Goal: Information Seeking & Learning: Learn about a topic

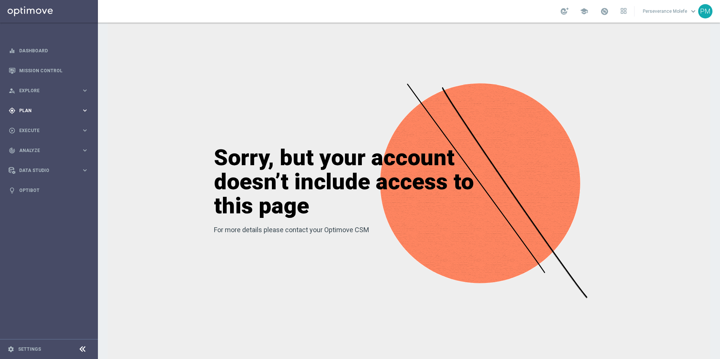
click at [44, 113] on div "gps_fixed Plan" at bounding box center [45, 110] width 73 height 7
click at [40, 148] on span "Templates" at bounding box center [47, 149] width 54 height 5
click at [38, 160] on link "Optimail" at bounding box center [50, 160] width 55 height 6
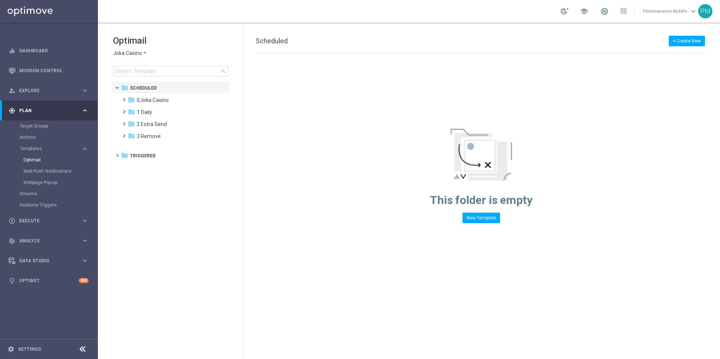
click at [133, 54] on span "Joka Casino" at bounding box center [127, 53] width 29 height 7
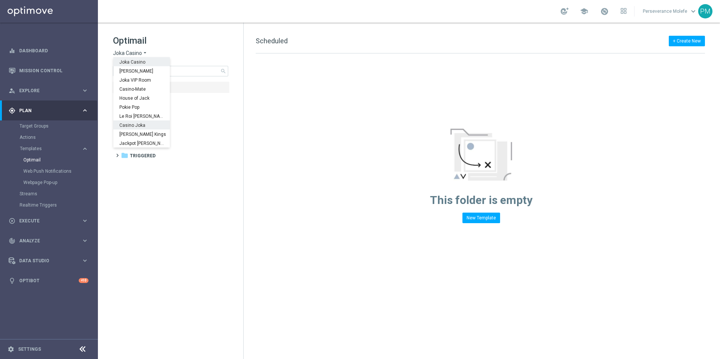
click at [0, 0] on span "Casino Joka" at bounding box center [0, 0] width 0 height 0
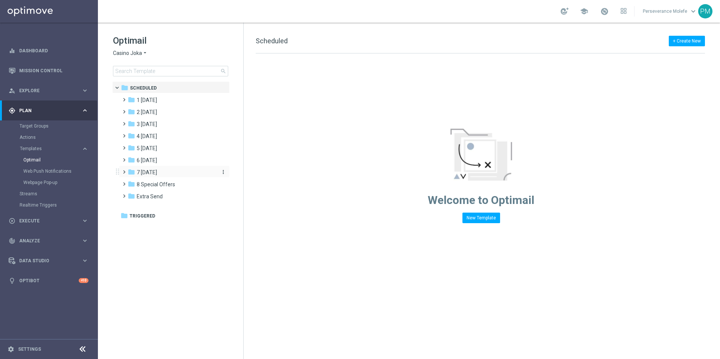
click at [153, 172] on span "7 Monday" at bounding box center [147, 172] width 20 height 7
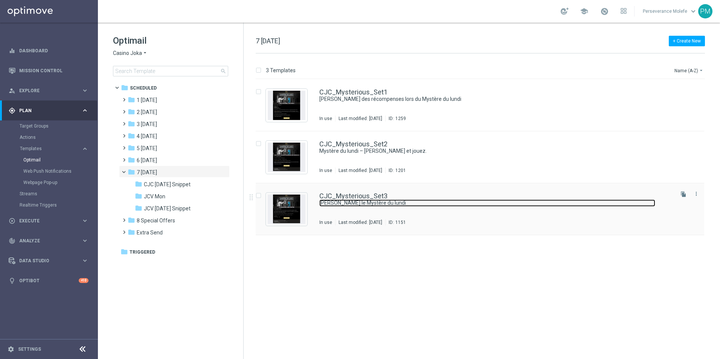
click at [370, 200] on link "Débloquez le Mystère du lundi" at bounding box center [487, 203] width 336 height 7
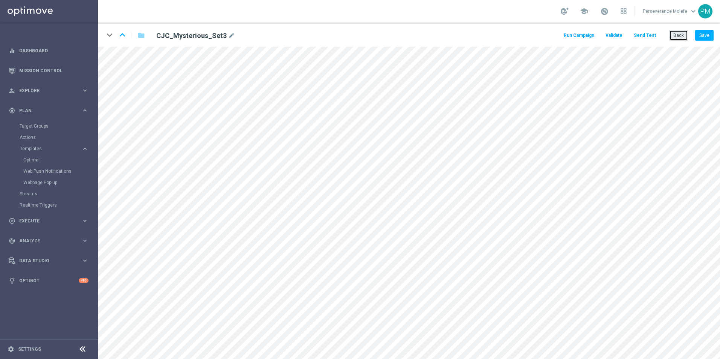
click at [680, 31] on button "Back" at bounding box center [678, 35] width 19 height 11
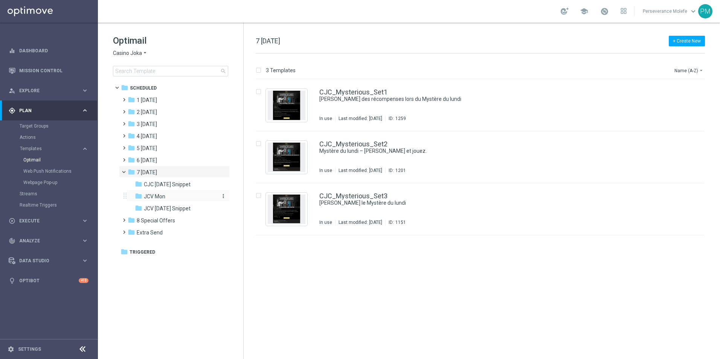
click at [174, 195] on div "folder JCV Mon" at bounding box center [175, 197] width 80 height 9
click at [354, 195] on link "JCV_Mysterious_Set3" at bounding box center [353, 196] width 68 height 7
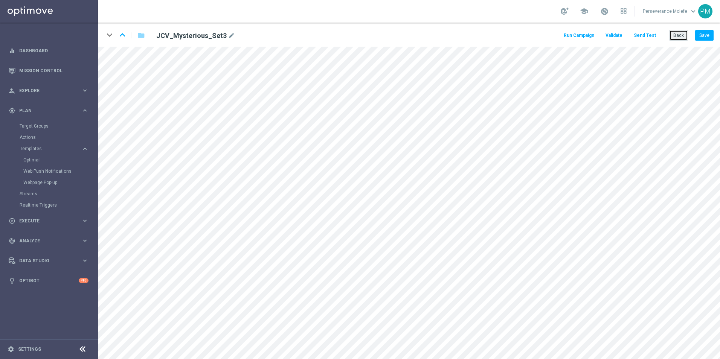
click at [678, 34] on button "Back" at bounding box center [678, 35] width 19 height 11
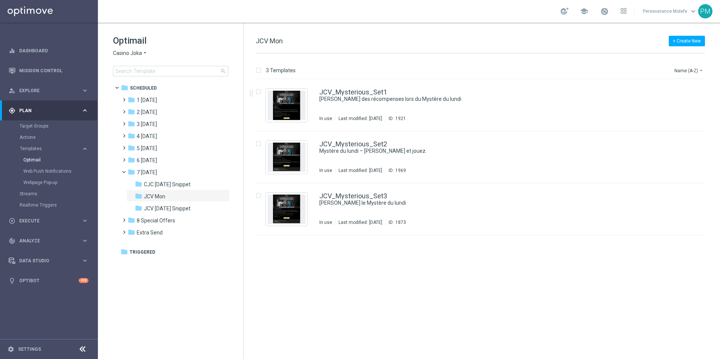
click at [125, 52] on span "Casino Joka" at bounding box center [127, 53] width 29 height 7
click at [0, 0] on span "Le Roi Johnny" at bounding box center [0, 0] width 0 height 0
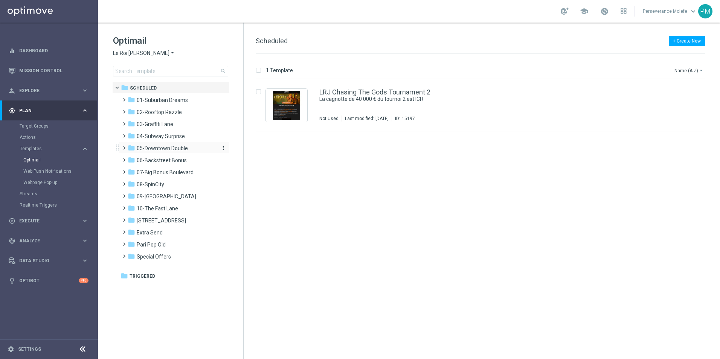
click at [157, 152] on div "folder 05-Downtown Double" at bounding box center [171, 148] width 87 height 9
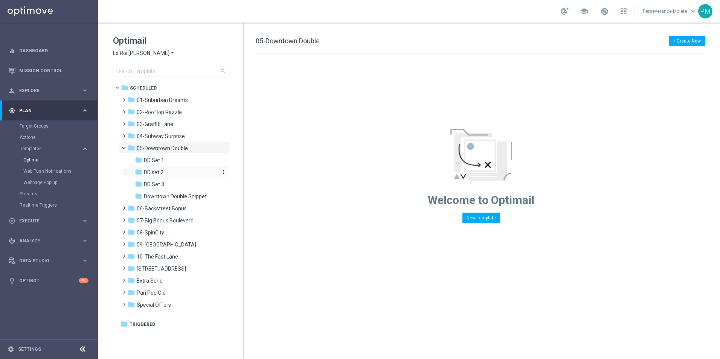
click at [179, 171] on div "folder DD set 2" at bounding box center [175, 172] width 80 height 9
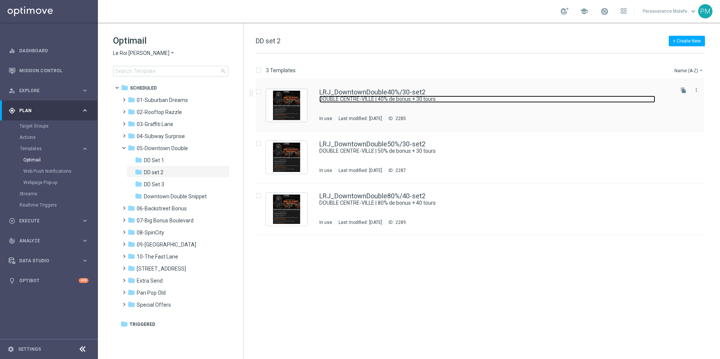
click at [376, 96] on link "DOUBLE CENTRE-VILLE | 40% de bonus + 30 tours" at bounding box center [487, 99] width 336 height 7
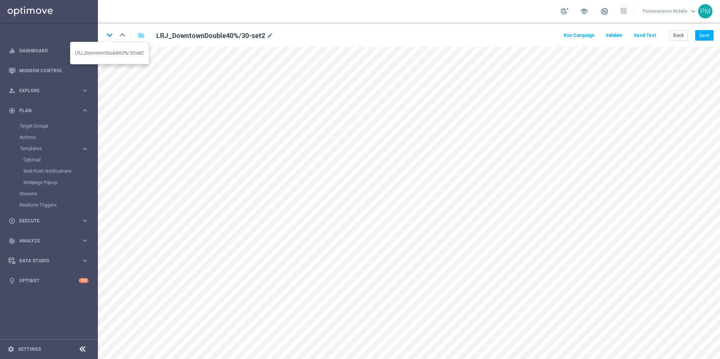
click at [110, 36] on icon "keyboard_arrow_down" at bounding box center [109, 34] width 11 height 11
click at [112, 35] on icon "keyboard_arrow_down" at bounding box center [109, 34] width 11 height 11
click at [674, 41] on button "Back" at bounding box center [678, 35] width 19 height 11
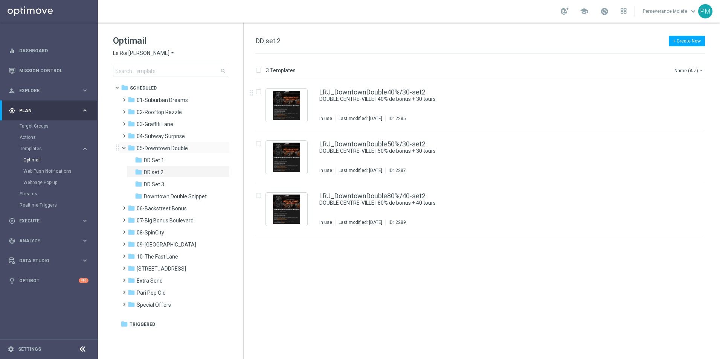
click at [126, 147] on span at bounding box center [127, 146] width 3 height 3
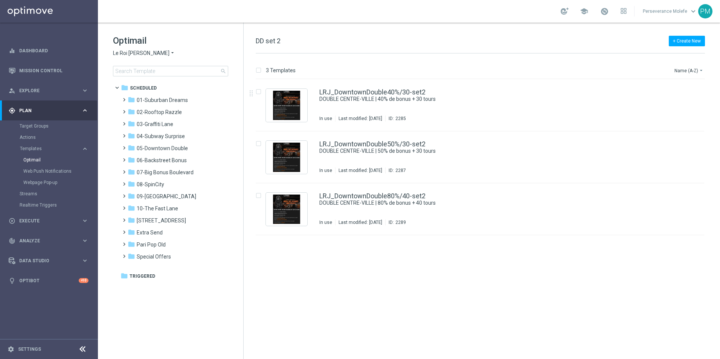
click at [141, 58] on div "Optimail Le Roi Johnny arrow_drop_down × Le Roi Johnny search" at bounding box center [178, 56] width 130 height 42
click at [136, 53] on span "Le Roi Johnny" at bounding box center [141, 53] width 57 height 7
click at [146, 125] on div "Casino Joka" at bounding box center [141, 125] width 57 height 9
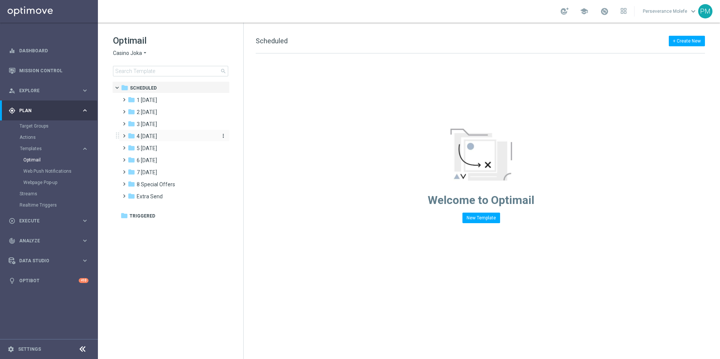
click at [153, 137] on span "4 Friday" at bounding box center [147, 136] width 20 height 7
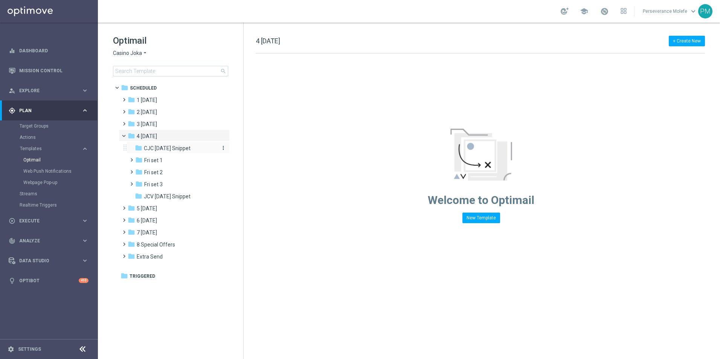
click at [165, 151] on span "CJC Friday Snippet" at bounding box center [167, 148] width 47 height 7
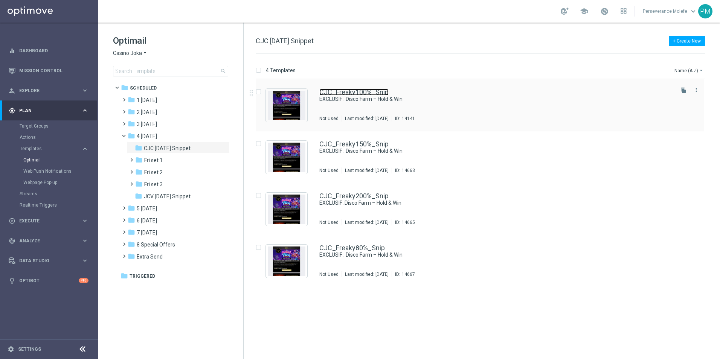
click at [339, 91] on link "CJC_Freaky100%_Snip" at bounding box center [353, 92] width 69 height 7
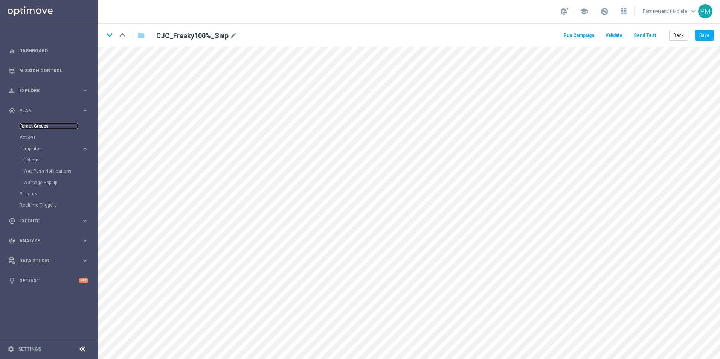
click at [28, 127] on link "Target Groups" at bounding box center [49, 126] width 59 height 6
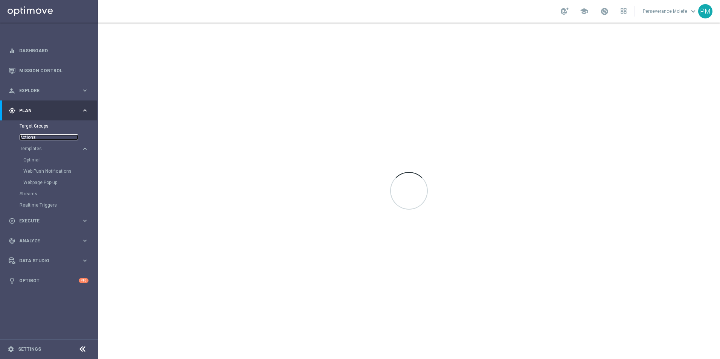
click at [32, 138] on link "Actions" at bounding box center [49, 137] width 59 height 6
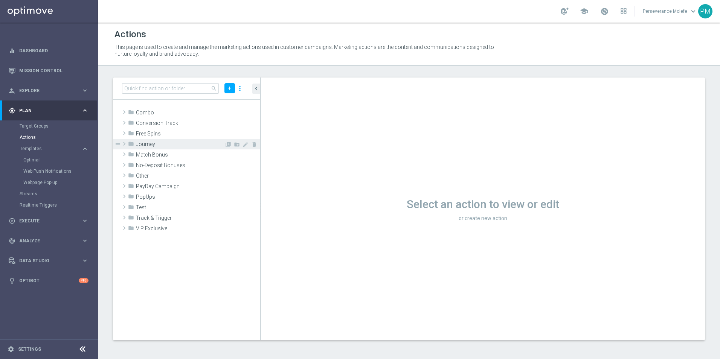
click at [168, 145] on span "Journey" at bounding box center [180, 144] width 89 height 6
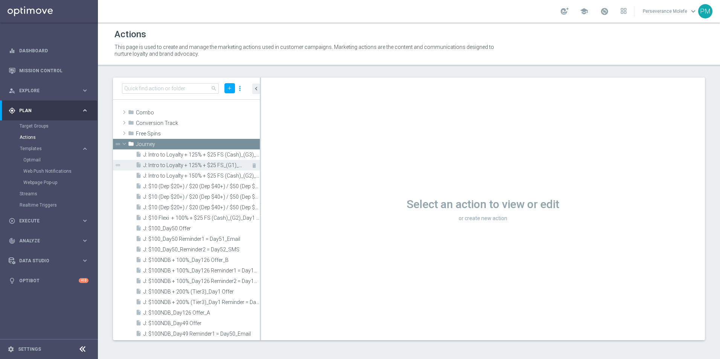
click at [164, 164] on span "J: Intro to Loyalty + 125% + $25 FS_(G1)_Day3 Reminder = Day5" at bounding box center [193, 165] width 99 height 6
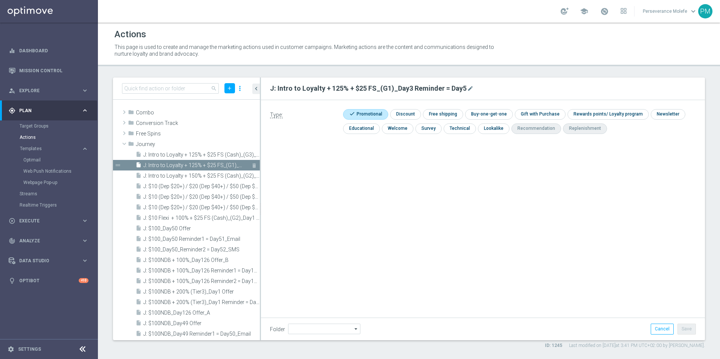
type input "Journey"
click at [396, 131] on input "checkbox" at bounding box center [397, 129] width 30 height 10
click at [397, 133] on input "checkbox" at bounding box center [400, 129] width 37 height 10
checkbox input "false"
click at [125, 145] on span at bounding box center [124, 144] width 9 height 8
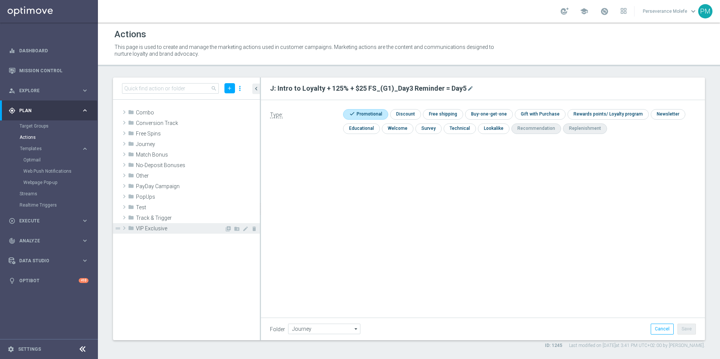
click at [152, 228] on span "VIP Exclusive" at bounding box center [180, 229] width 89 height 6
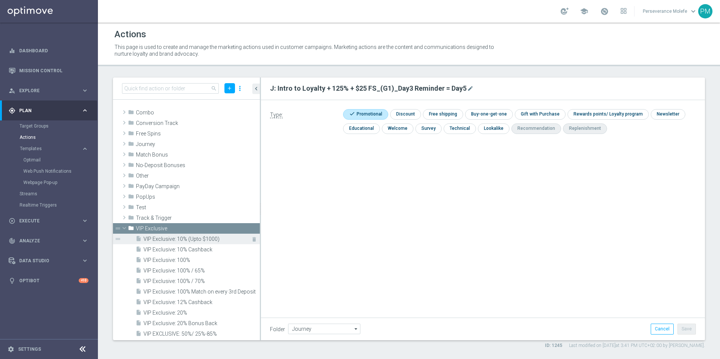
click at [160, 241] on span "VIP Exclusive: 10% (Upto $1000)" at bounding box center [193, 239] width 99 height 6
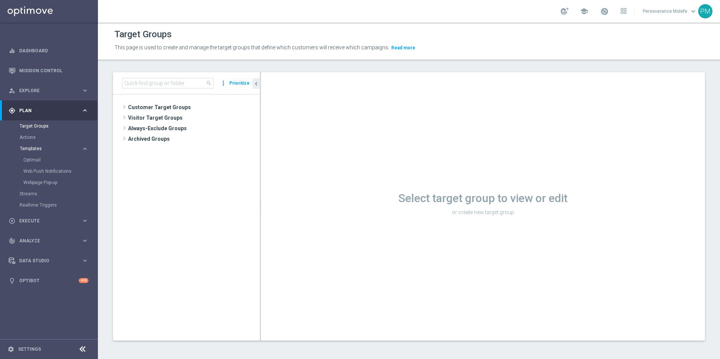
click at [31, 150] on span "Templates" at bounding box center [47, 149] width 54 height 5
click at [35, 151] on span "Templates" at bounding box center [47, 149] width 54 height 5
click at [46, 173] on link "Web Push Notifications" at bounding box center [50, 171] width 55 height 6
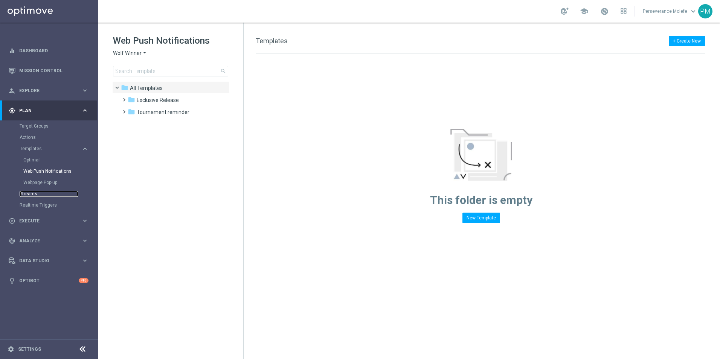
click at [34, 196] on link "Streams" at bounding box center [49, 194] width 59 height 6
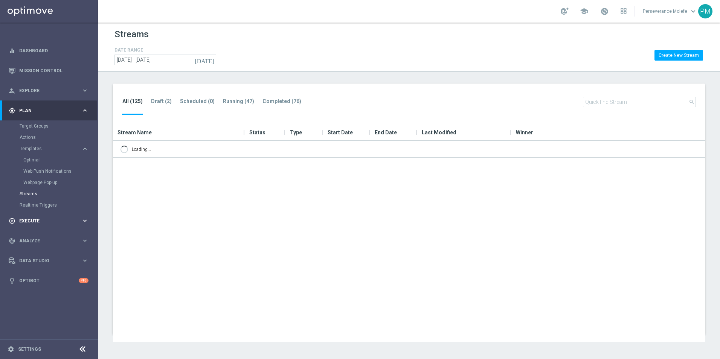
click at [49, 218] on div "play_circle_outline Execute" at bounding box center [45, 221] width 73 height 7
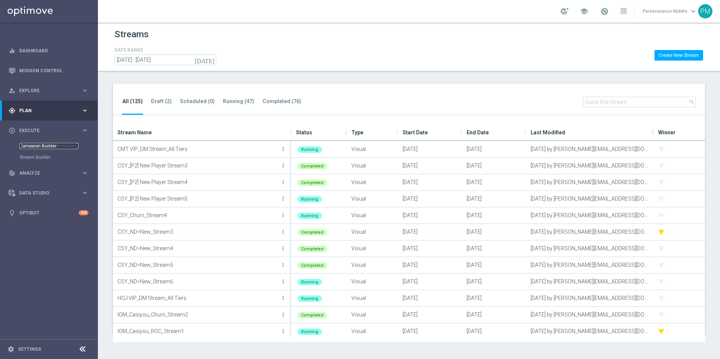
click at [44, 147] on link "Campaign Builder" at bounding box center [49, 146] width 59 height 6
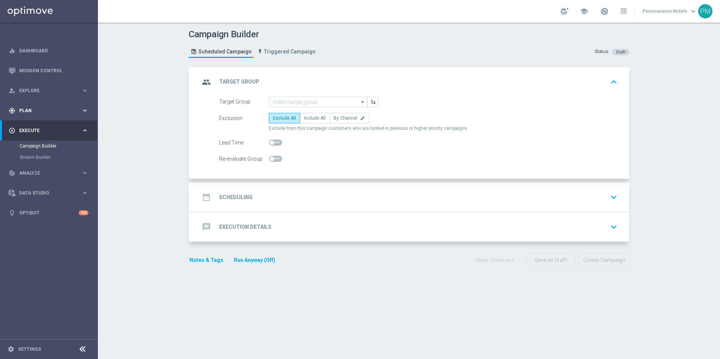
click at [41, 112] on span "Plan" at bounding box center [50, 111] width 62 height 5
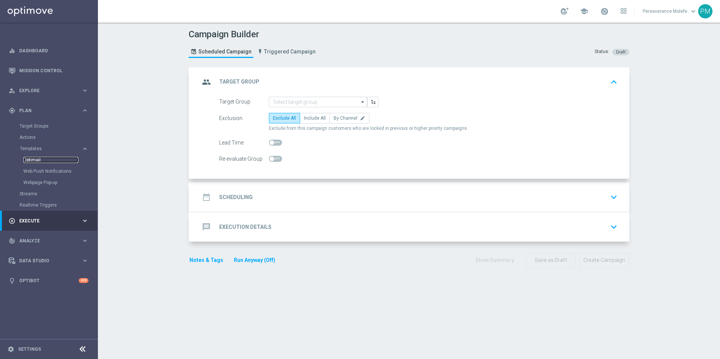
click at [32, 158] on link "Optimail" at bounding box center [50, 160] width 55 height 6
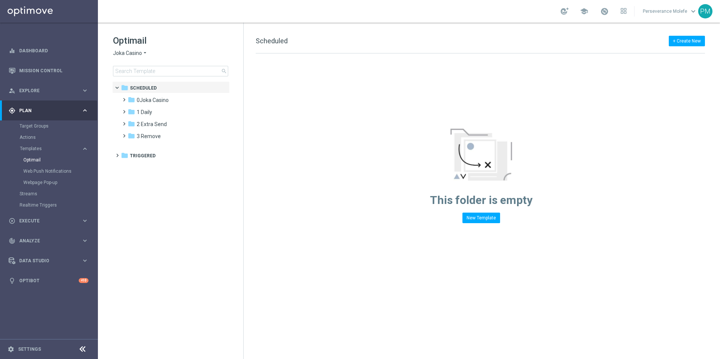
click at [145, 53] on icon "arrow_drop_down" at bounding box center [145, 53] width 6 height 7
click at [0, 0] on span "Casino Joka" at bounding box center [0, 0] width 0 height 0
click at [163, 171] on div "folder 7 Monday" at bounding box center [171, 172] width 87 height 9
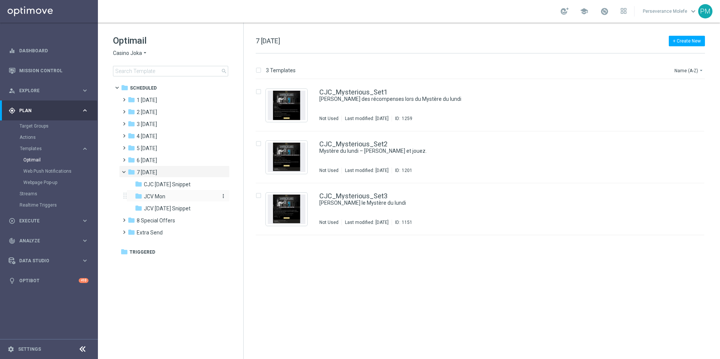
click at [173, 194] on div "folder JCV Mon" at bounding box center [175, 197] width 80 height 9
click at [358, 190] on div "JCV_Mysterious_Set3 Débloquez le Mystère du lundi In use Last modified: Thursda…" at bounding box center [480, 209] width 449 height 52
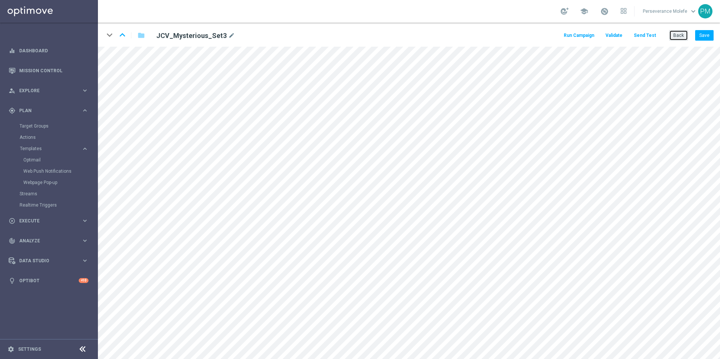
click at [677, 35] on button "Back" at bounding box center [678, 35] width 19 height 11
